Goal: Navigation & Orientation: Find specific page/section

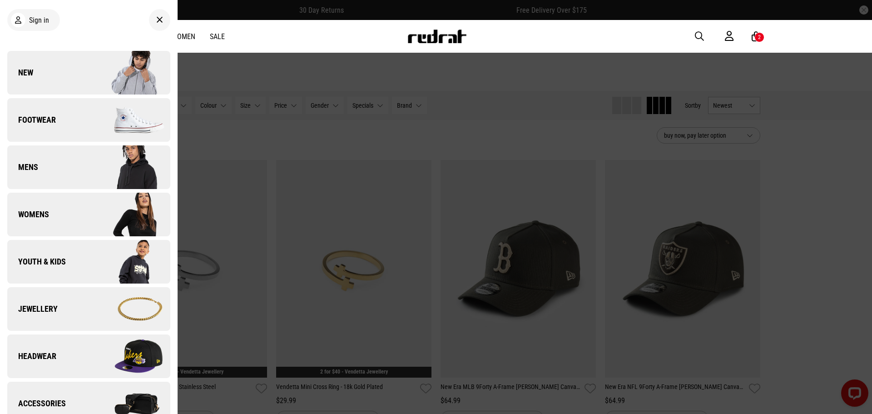
click at [79, 73] on link "New" at bounding box center [88, 73] width 163 height 44
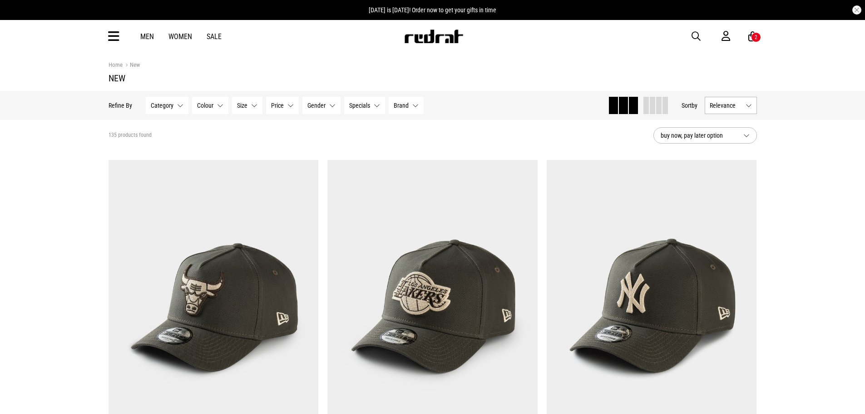
click at [434, 36] on img at bounding box center [434, 37] width 60 height 14
